Goal: Task Accomplishment & Management: Manage account settings

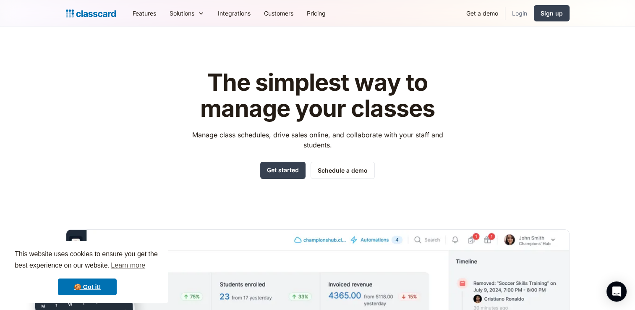
click at [527, 16] on link "Login" at bounding box center [520, 13] width 29 height 19
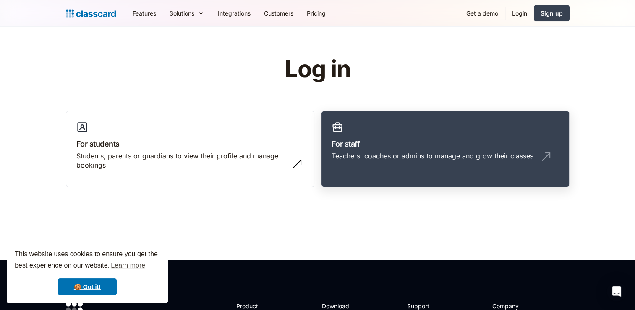
click at [438, 162] on div "Teachers, coaches or admins to manage and grow their classes" at bounding box center [446, 159] width 228 height 16
